Goal: Task Accomplishment & Management: Manage account settings

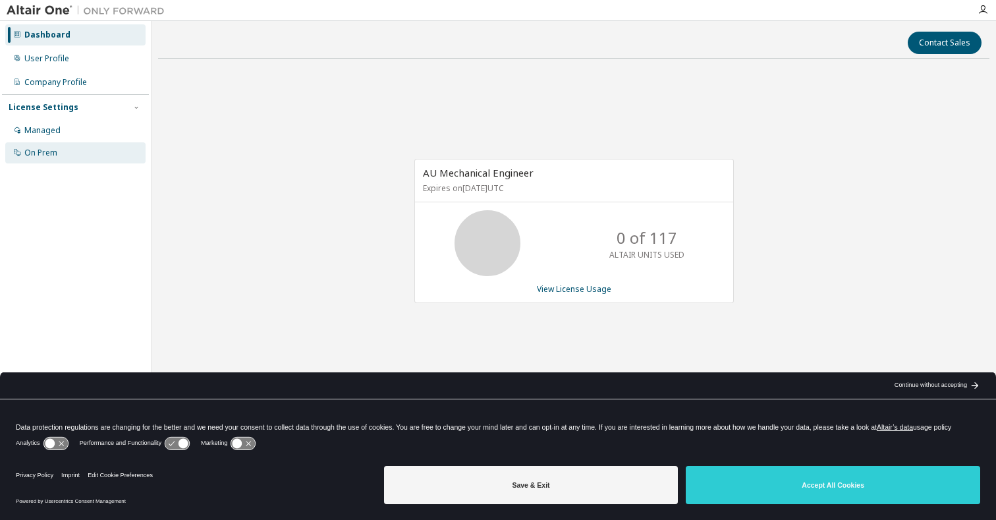
click at [53, 155] on div "On Prem" at bounding box center [40, 153] width 33 height 11
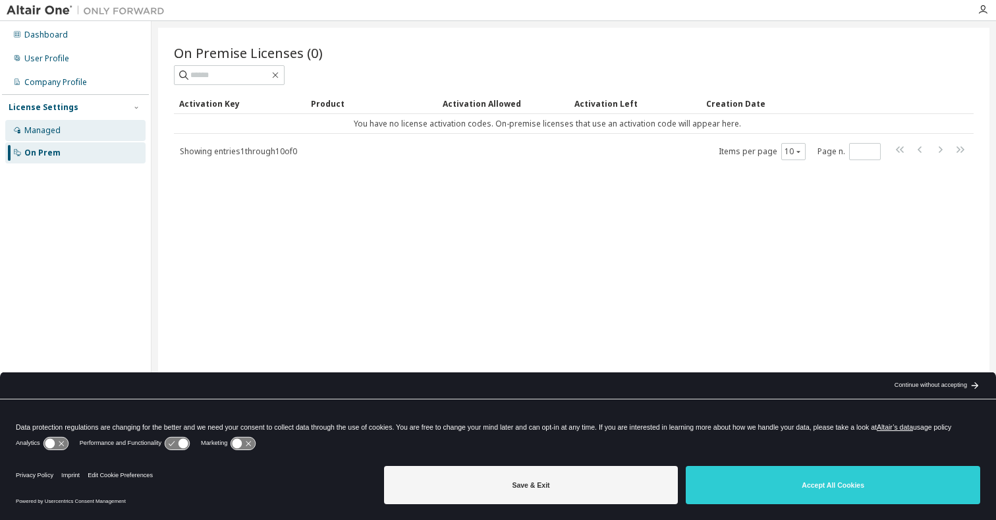
click at [60, 128] on div "Managed" at bounding box center [75, 130] width 140 height 21
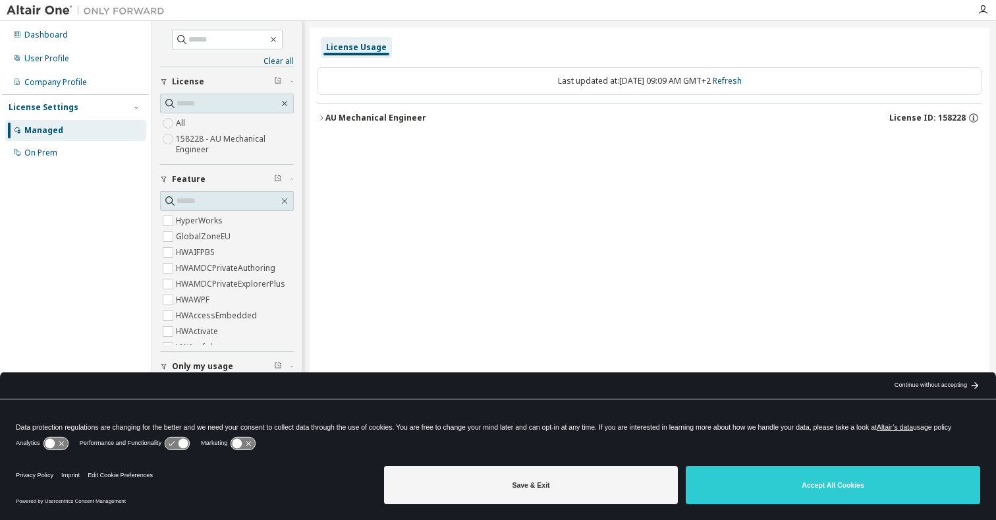
click at [319, 115] on icon "button" at bounding box center [322, 118] width 8 height 8
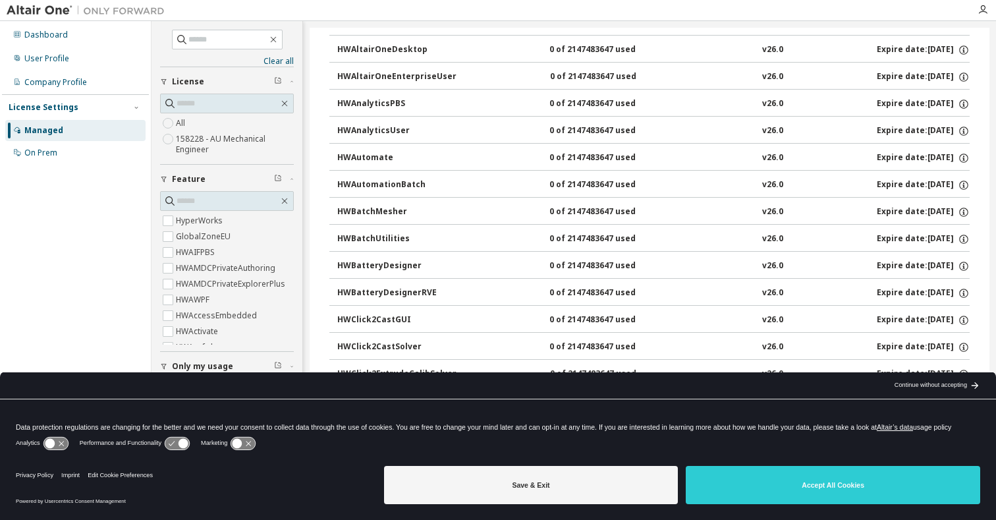
scroll to position [988, 0]
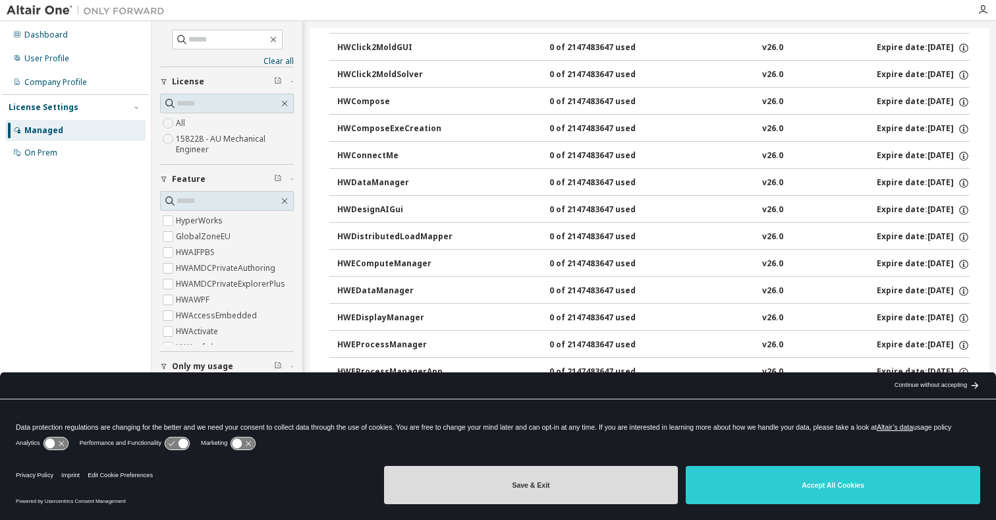
click at [516, 484] on button "Save & Exit" at bounding box center [531, 485] width 294 height 38
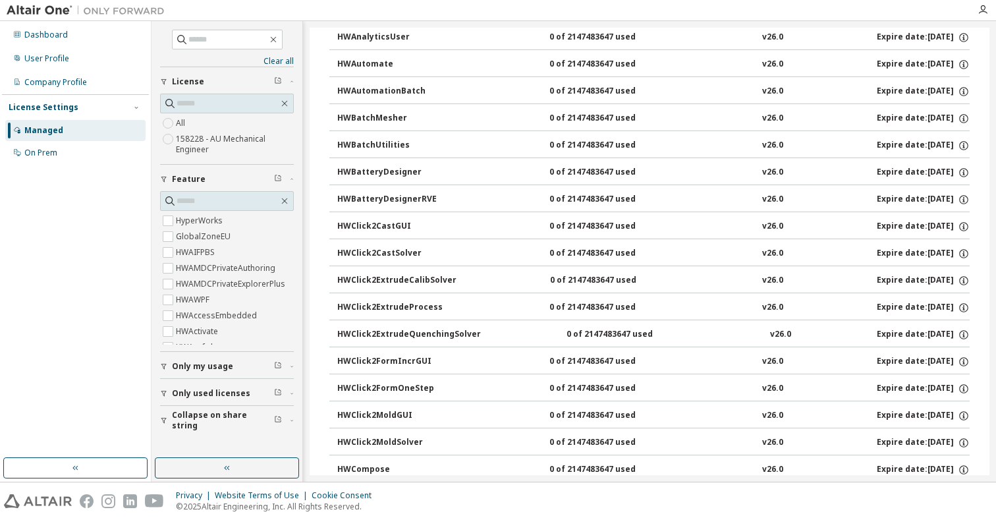
scroll to position [0, 0]
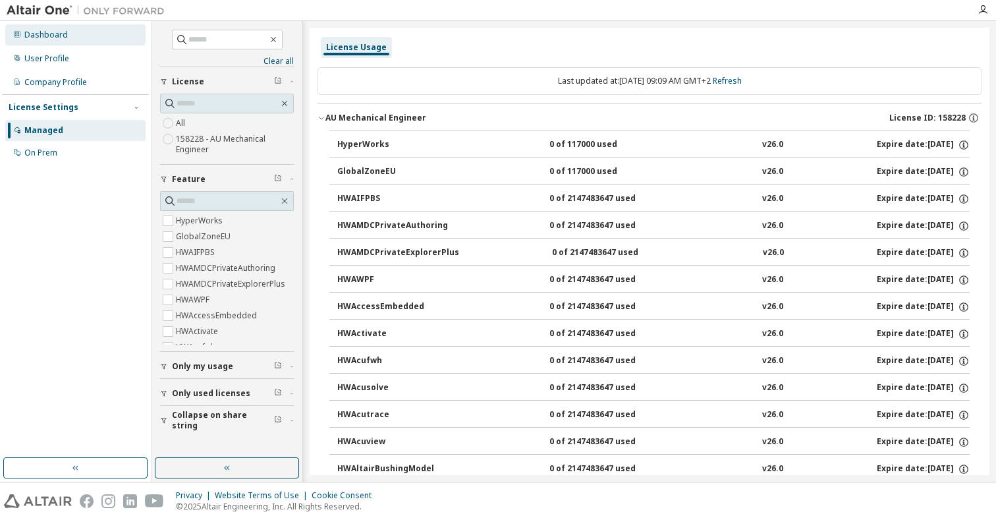
click at [49, 35] on div "Dashboard" at bounding box center [45, 35] width 43 height 11
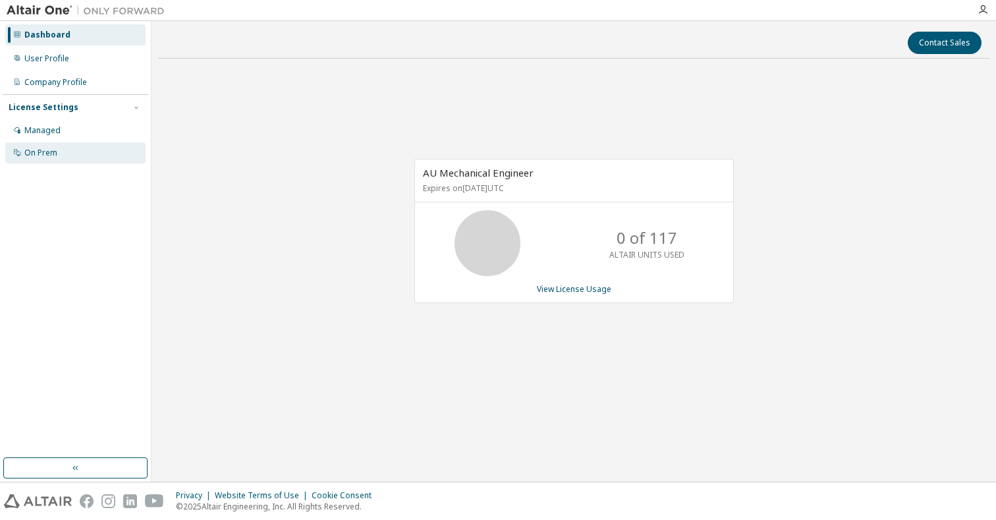
click at [41, 152] on div "On Prem" at bounding box center [40, 153] width 33 height 11
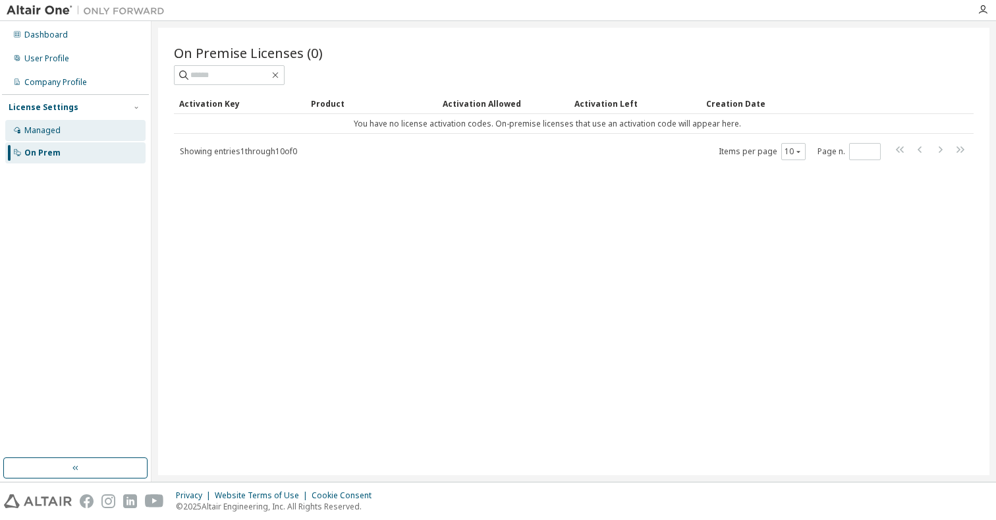
click at [90, 135] on div "Managed" at bounding box center [75, 130] width 140 height 21
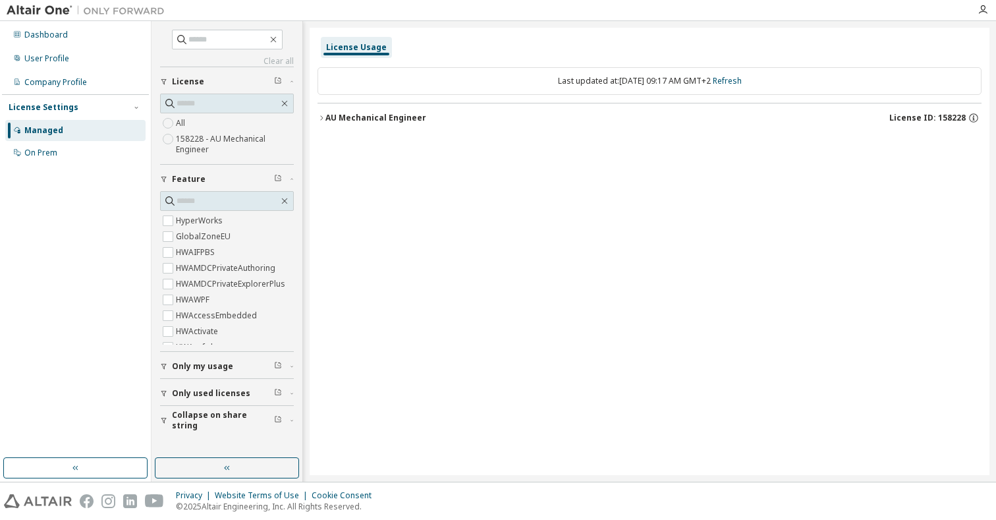
click at [318, 119] on div "License Usage Last updated at: [DATE] 09:17 AM GMT+2 Refresh AU Mechanical Engi…" at bounding box center [650, 251] width 680 height 447
click at [320, 118] on icon "button" at bounding box center [322, 118] width 8 height 8
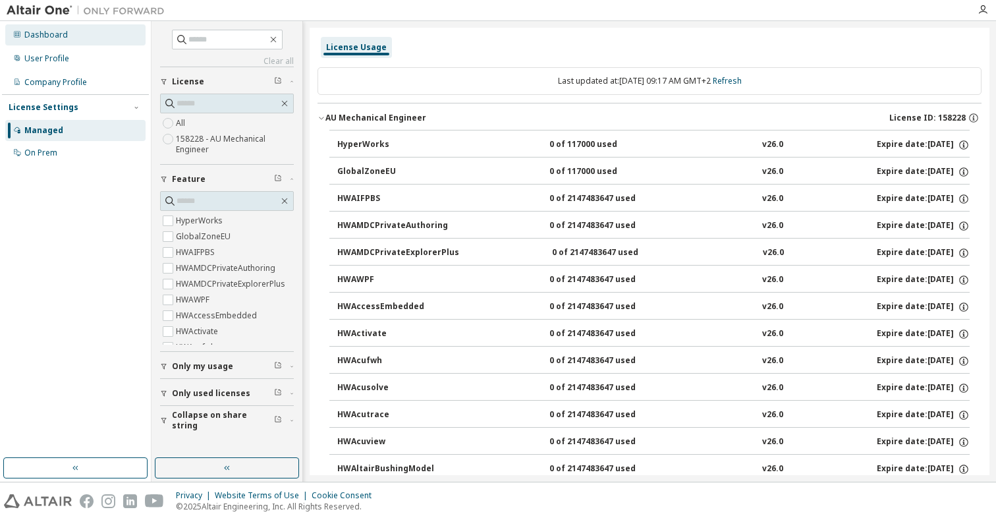
click at [52, 36] on div "Dashboard" at bounding box center [45, 35] width 43 height 11
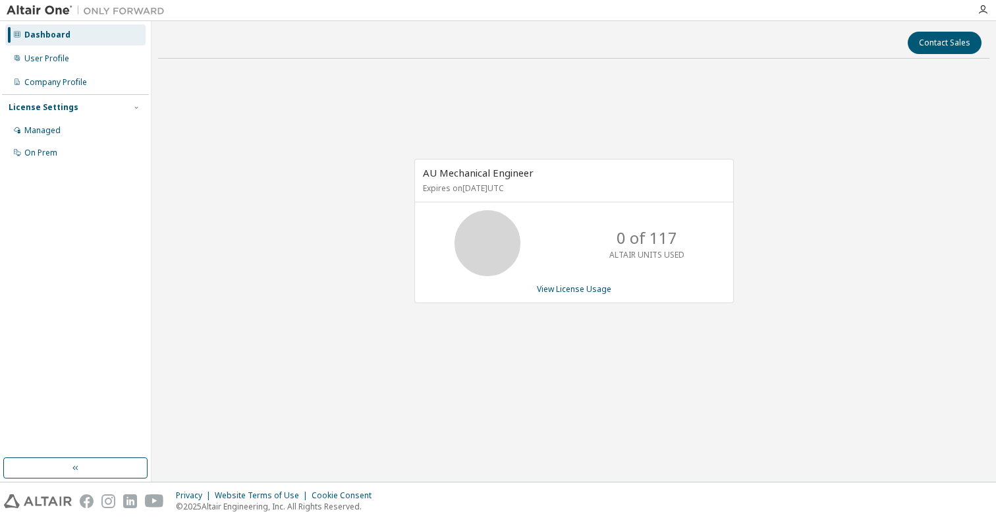
drag, startPoint x: 431, startPoint y: 185, endPoint x: 550, endPoint y: 183, distance: 119.3
click at [550, 183] on p "Expires on [DATE] UTC" at bounding box center [572, 187] width 299 height 11
click at [363, 94] on div "AU Mechanical Engineer Expires on [DATE] UTC 0 of 117 ALTAIR UNITS USED View Li…" at bounding box center [573, 238] width 831 height 338
